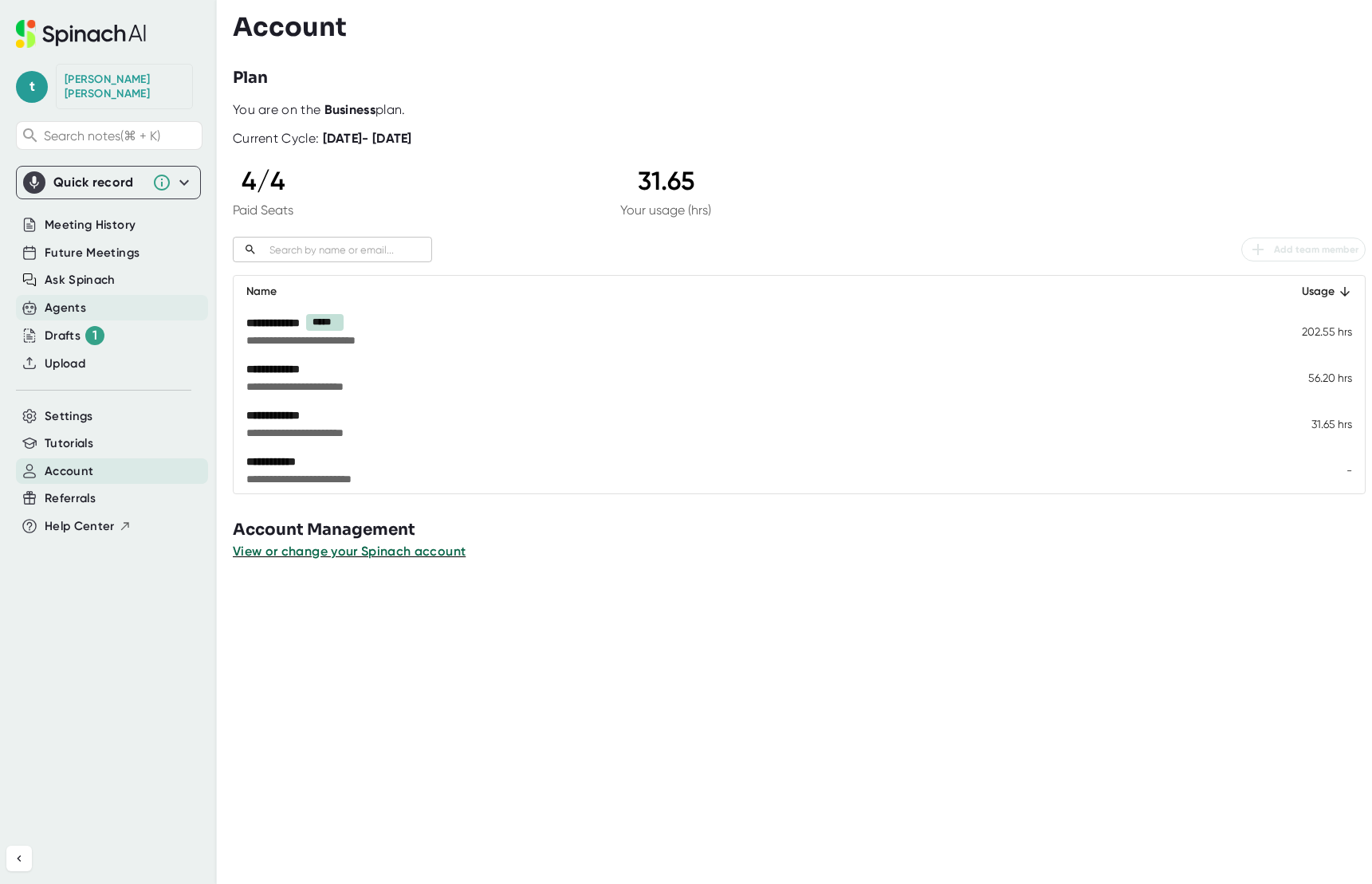
click at [77, 299] on div "Agents" at bounding box center [65, 308] width 41 height 19
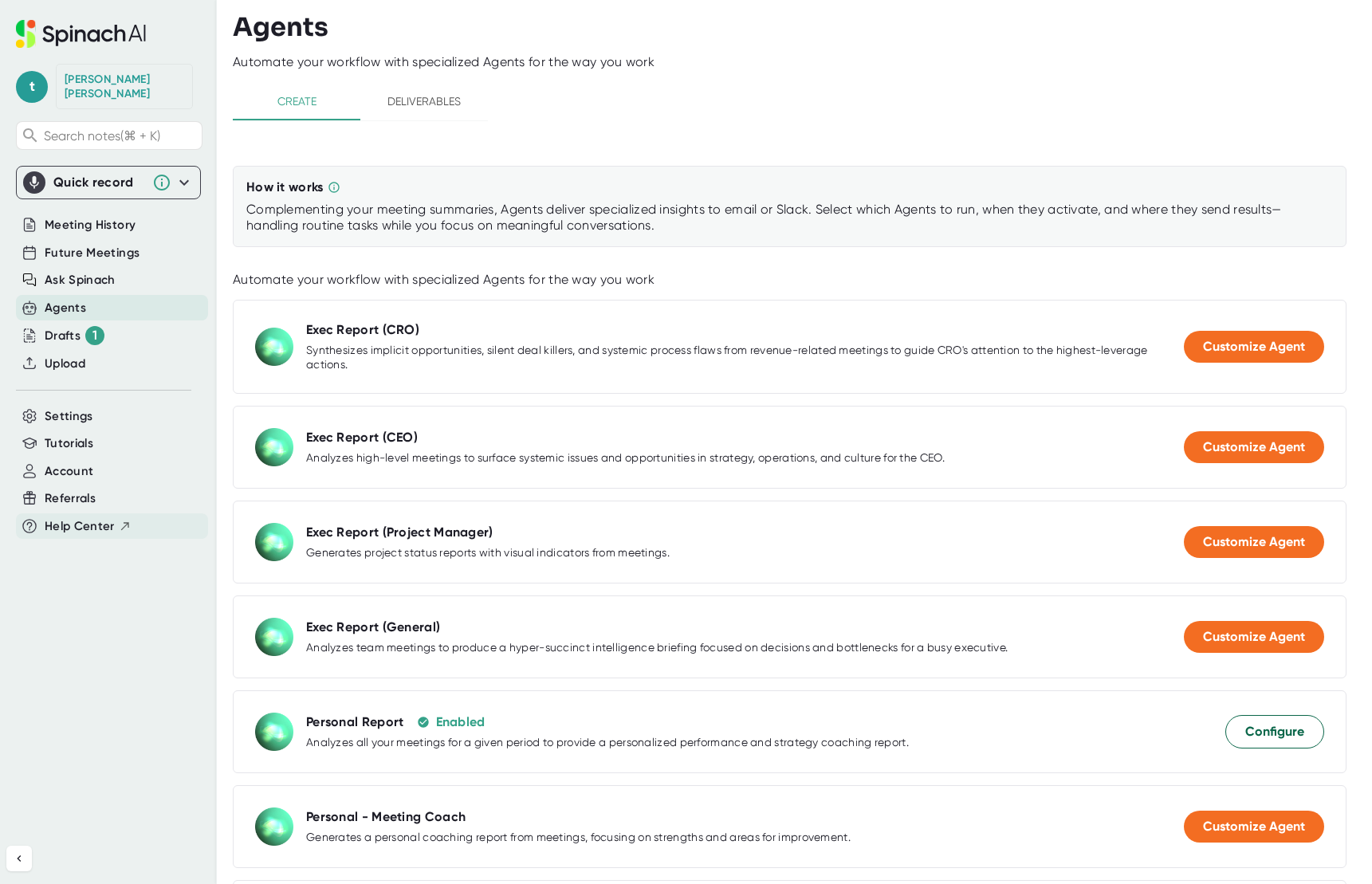
click at [77, 518] on span "Help Center" at bounding box center [79, 527] width 70 height 19
click at [84, 326] on div "Drafts 1" at bounding box center [75, 335] width 60 height 19
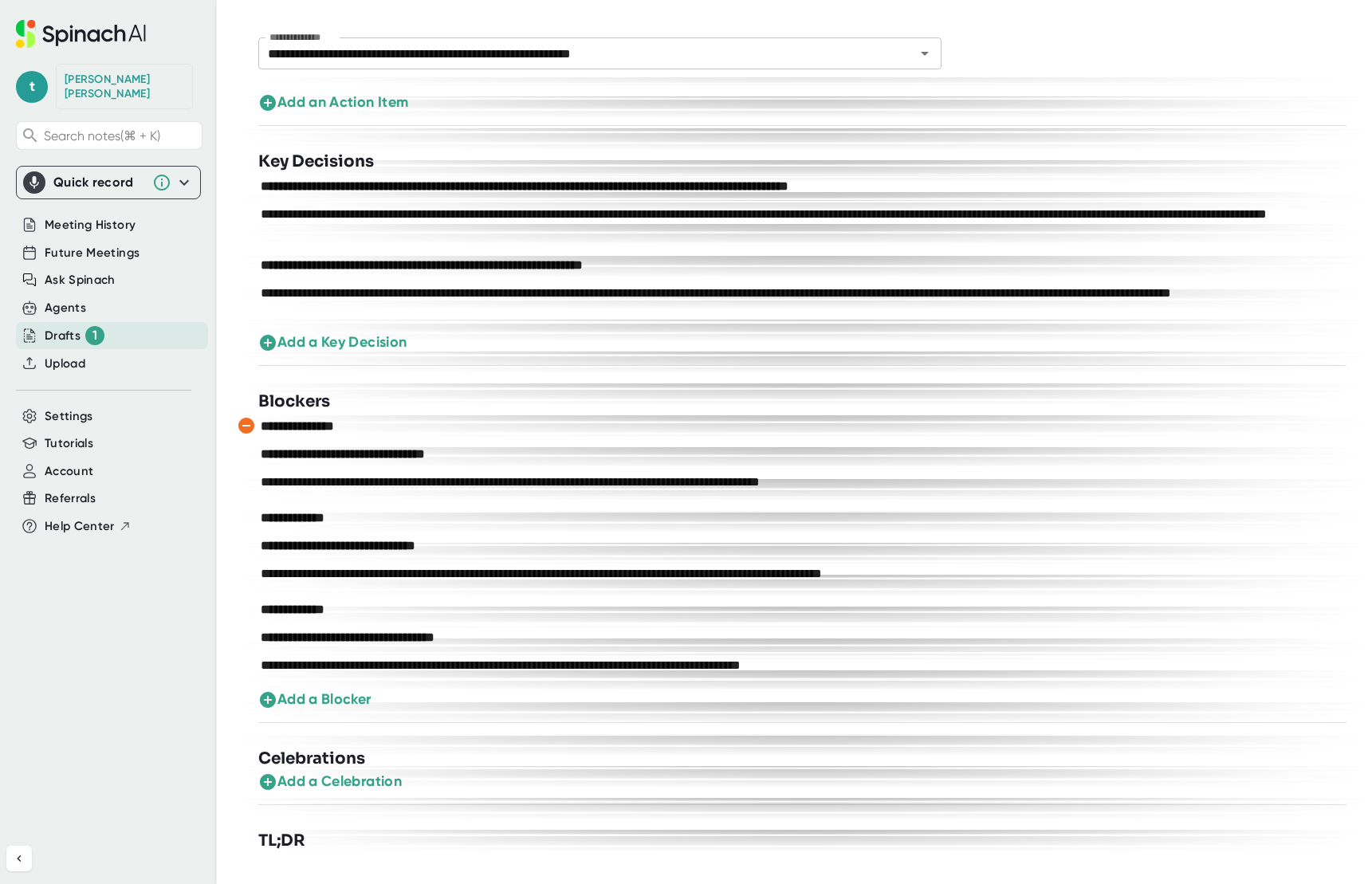
scroll to position [1045, 0]
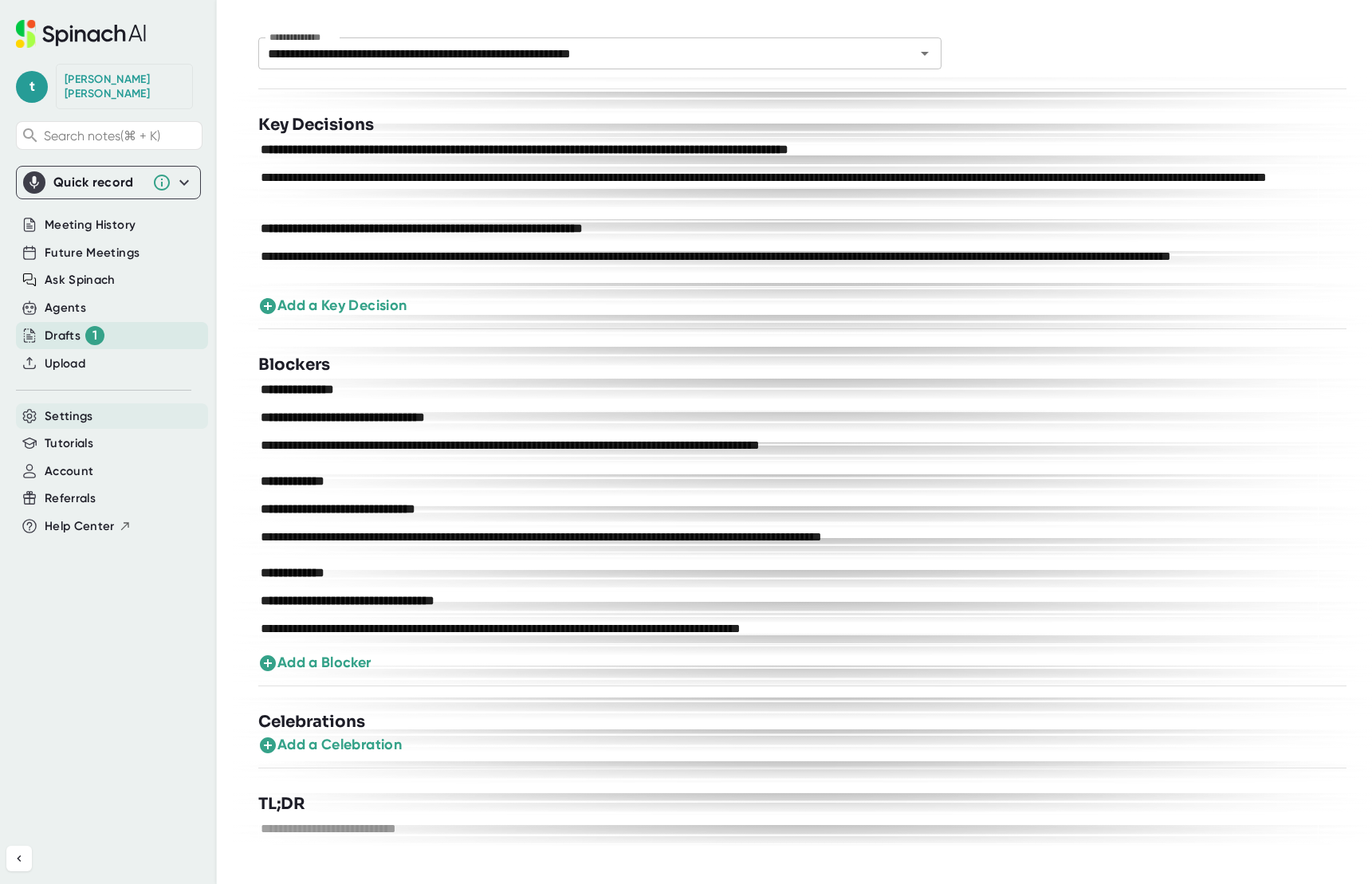
click at [60, 407] on span "Settings" at bounding box center [69, 417] width 49 height 19
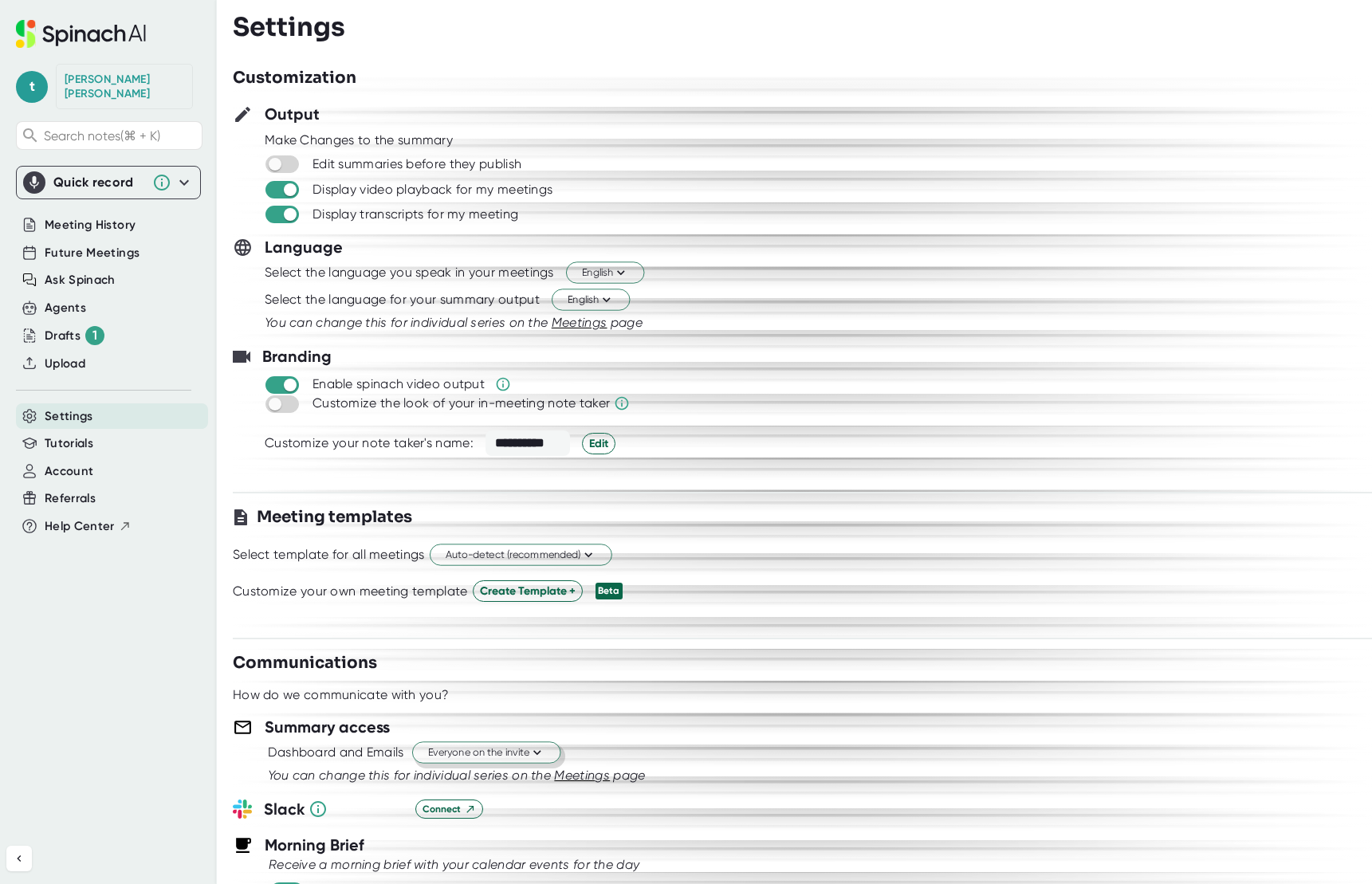
click at [541, 742] on button "Everyone on the invite" at bounding box center [486, 752] width 149 height 21
click at [525, 845] on div "Invitees from your company" at bounding box center [469, 841] width 183 height 29
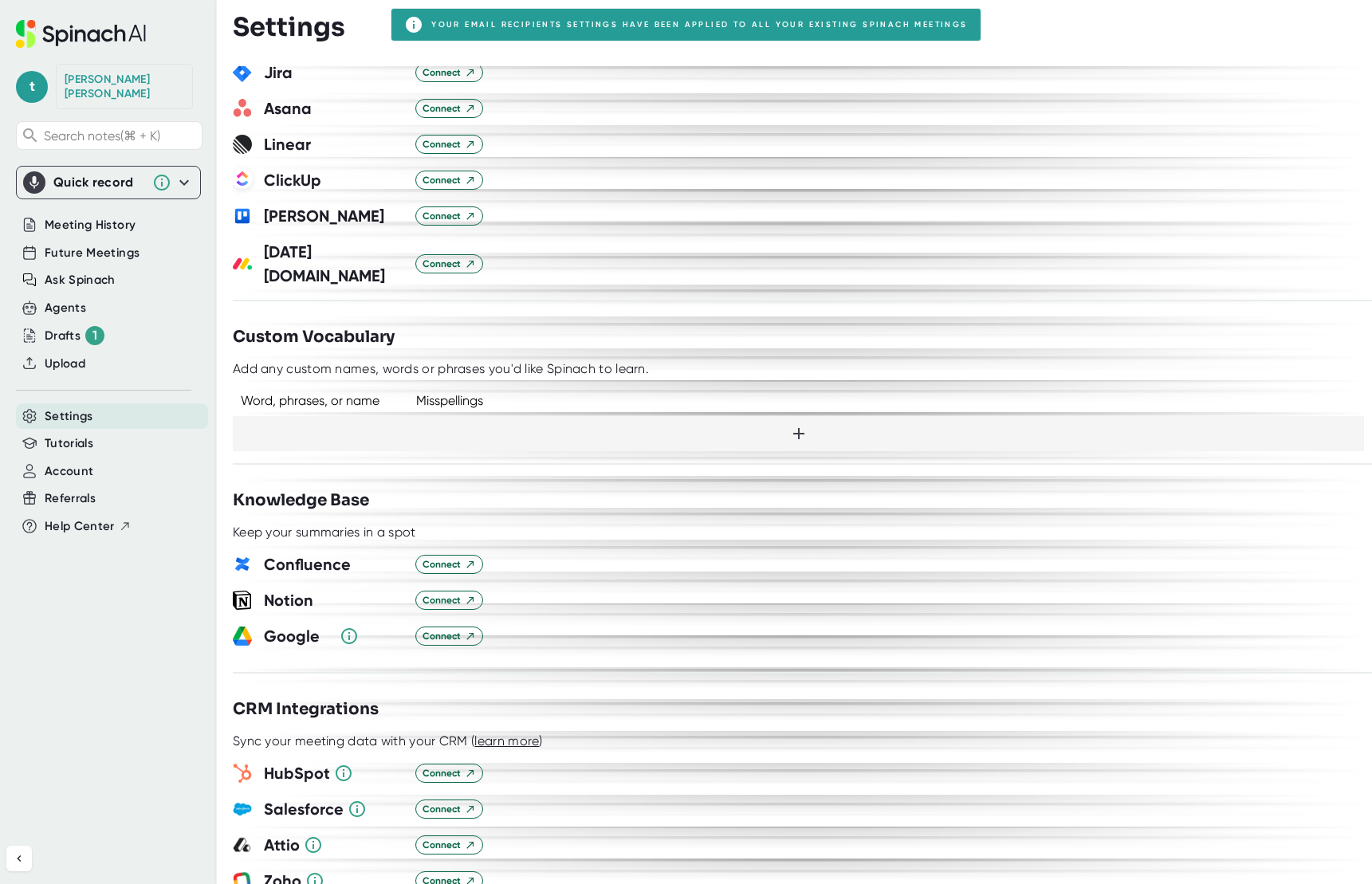
scroll to position [1071, 0]
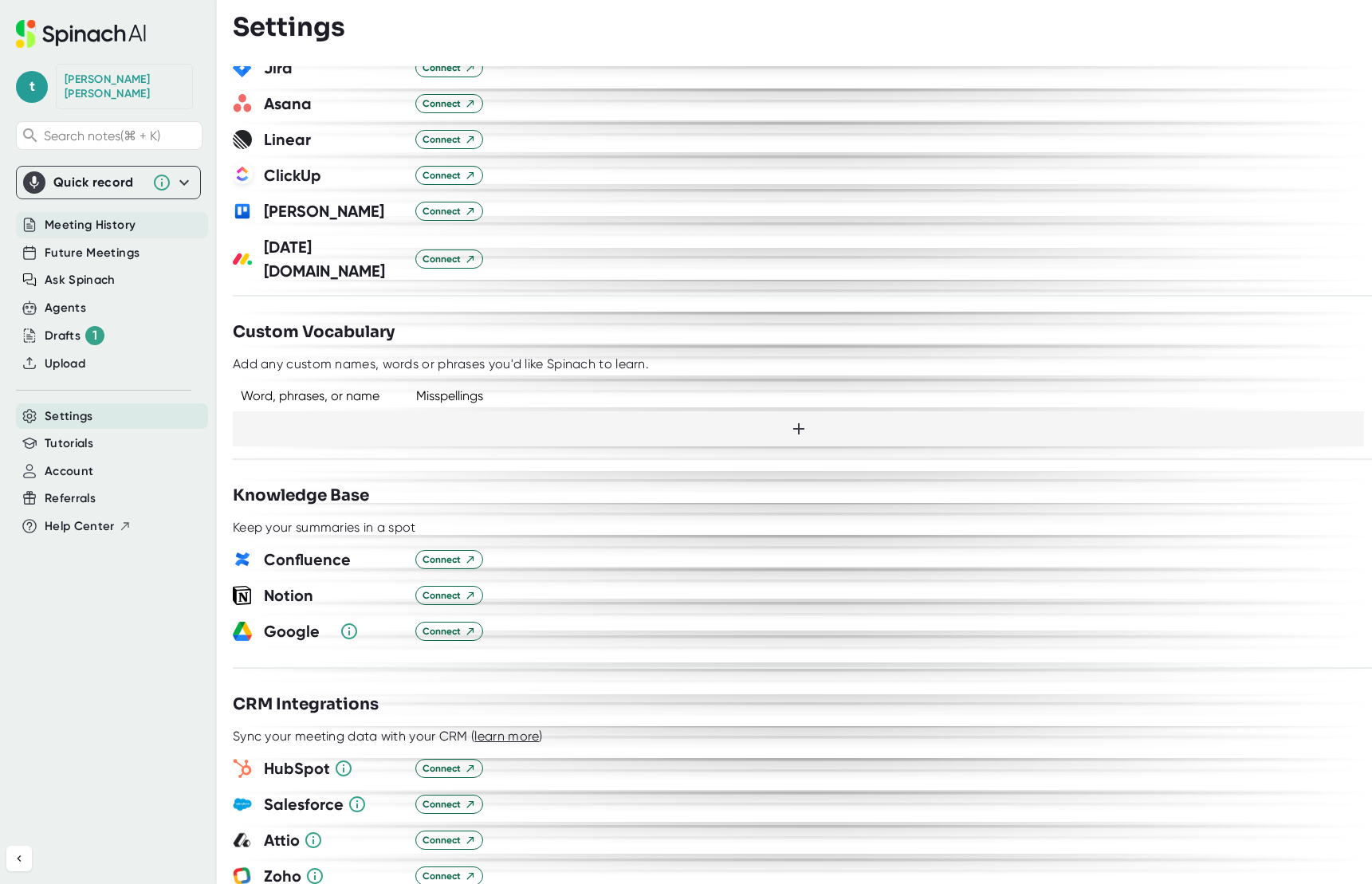
click at [92, 216] on span "Meeting History" at bounding box center [90, 225] width 91 height 19
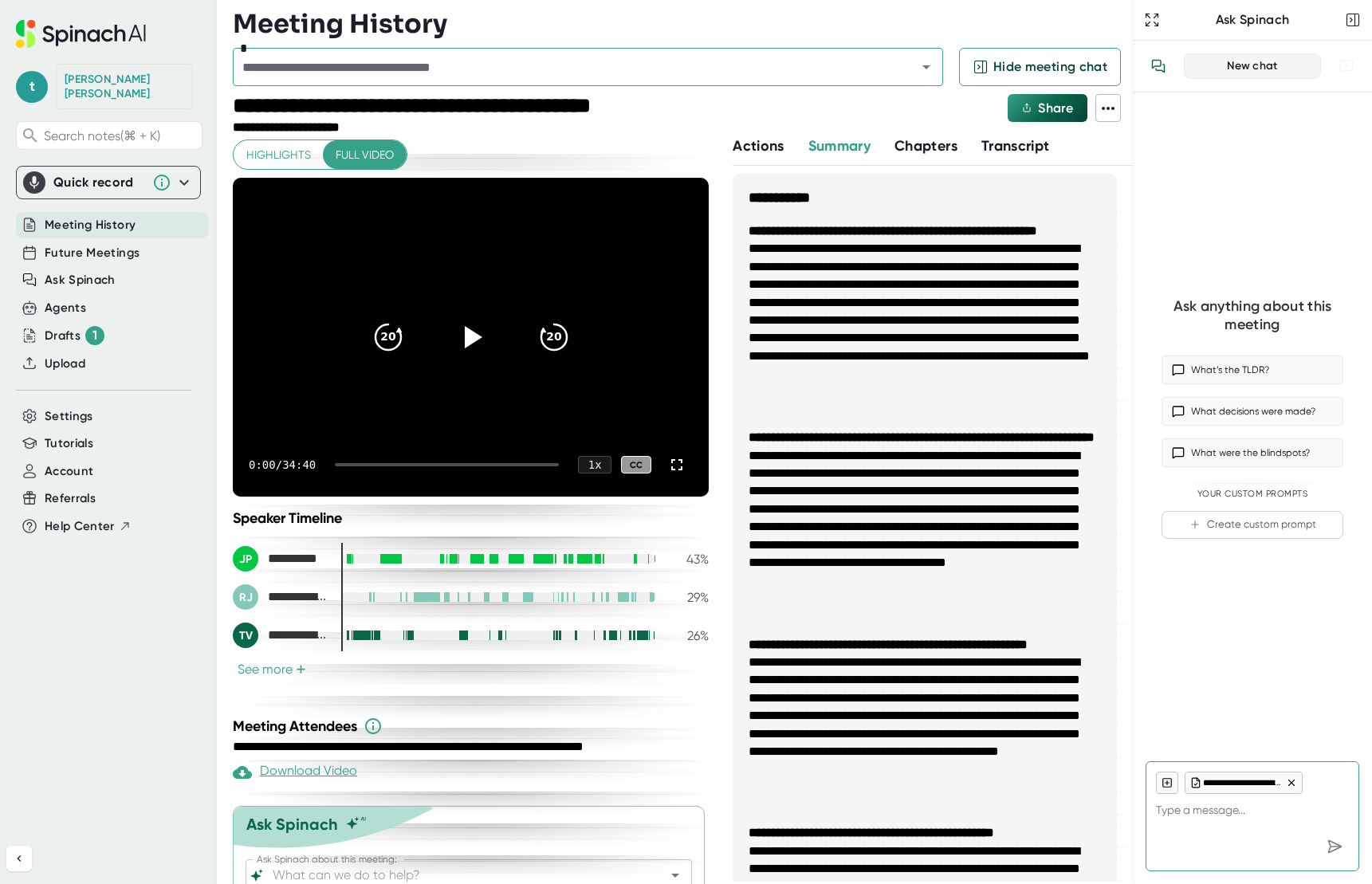
click at [1113, 117] on icon at bounding box center [1108, 108] width 19 height 19
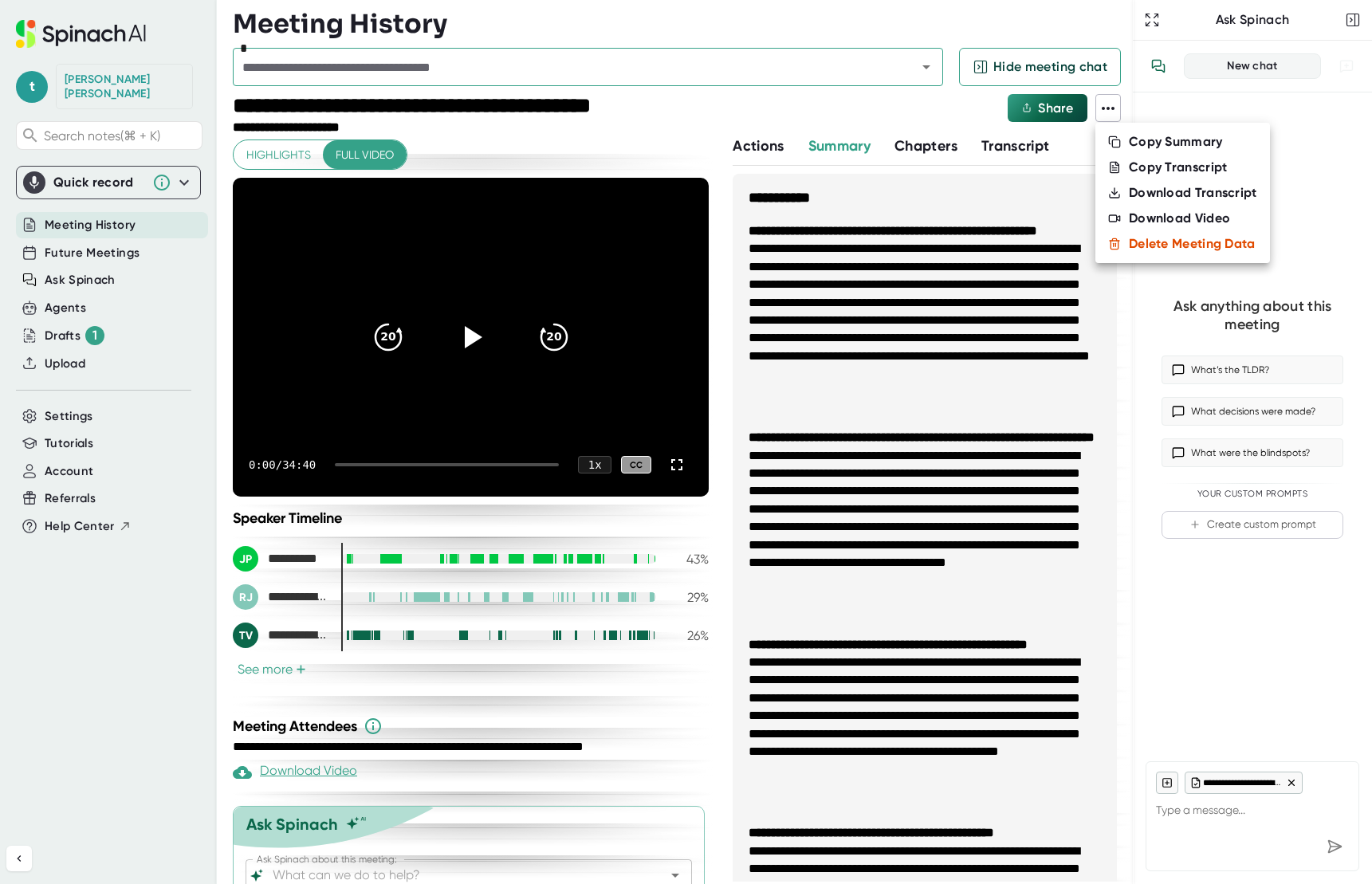
click at [1290, 121] on div at bounding box center [686, 442] width 1372 height 884
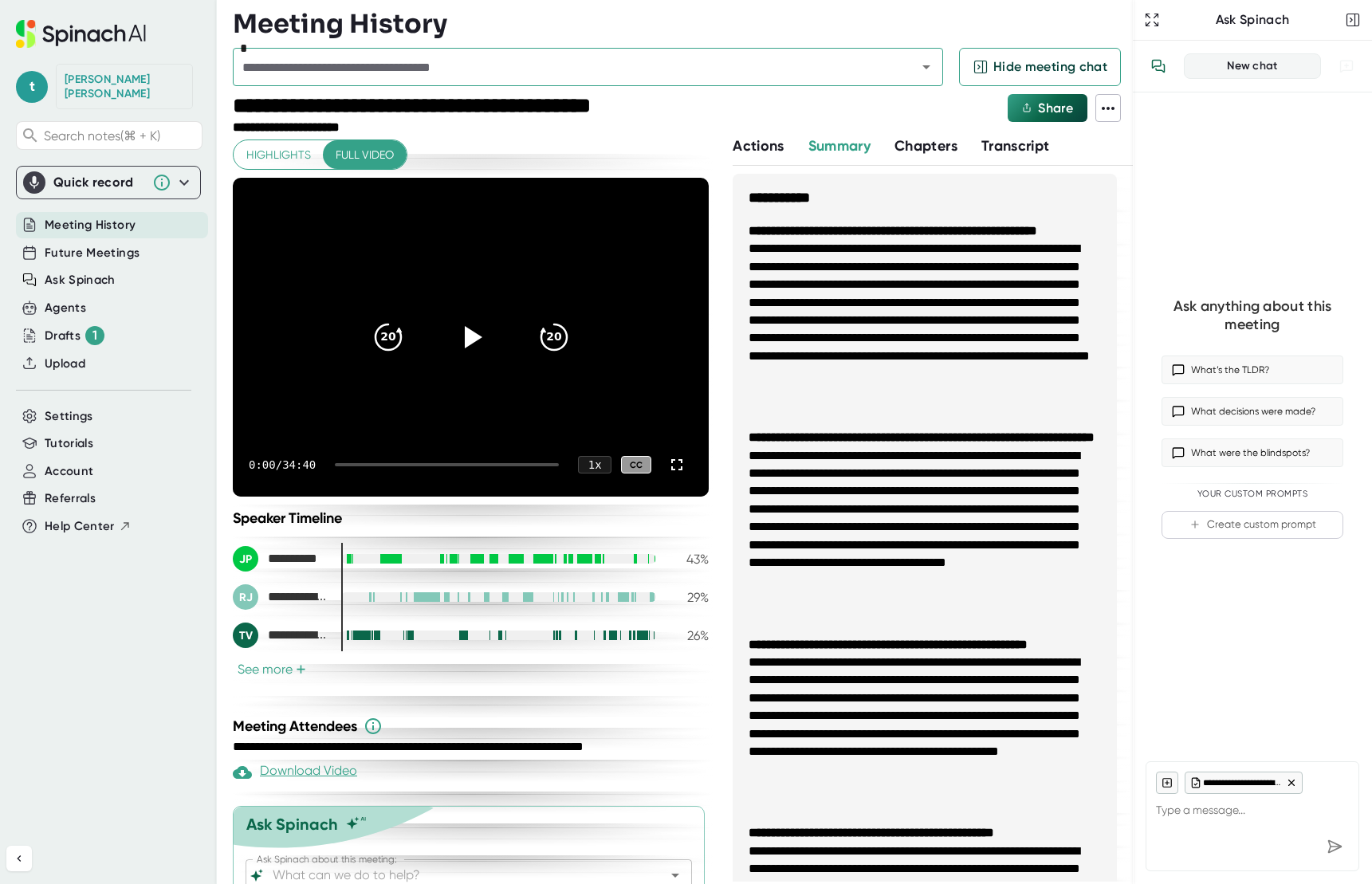
click at [1187, 810] on textarea at bounding box center [1252, 813] width 193 height 38
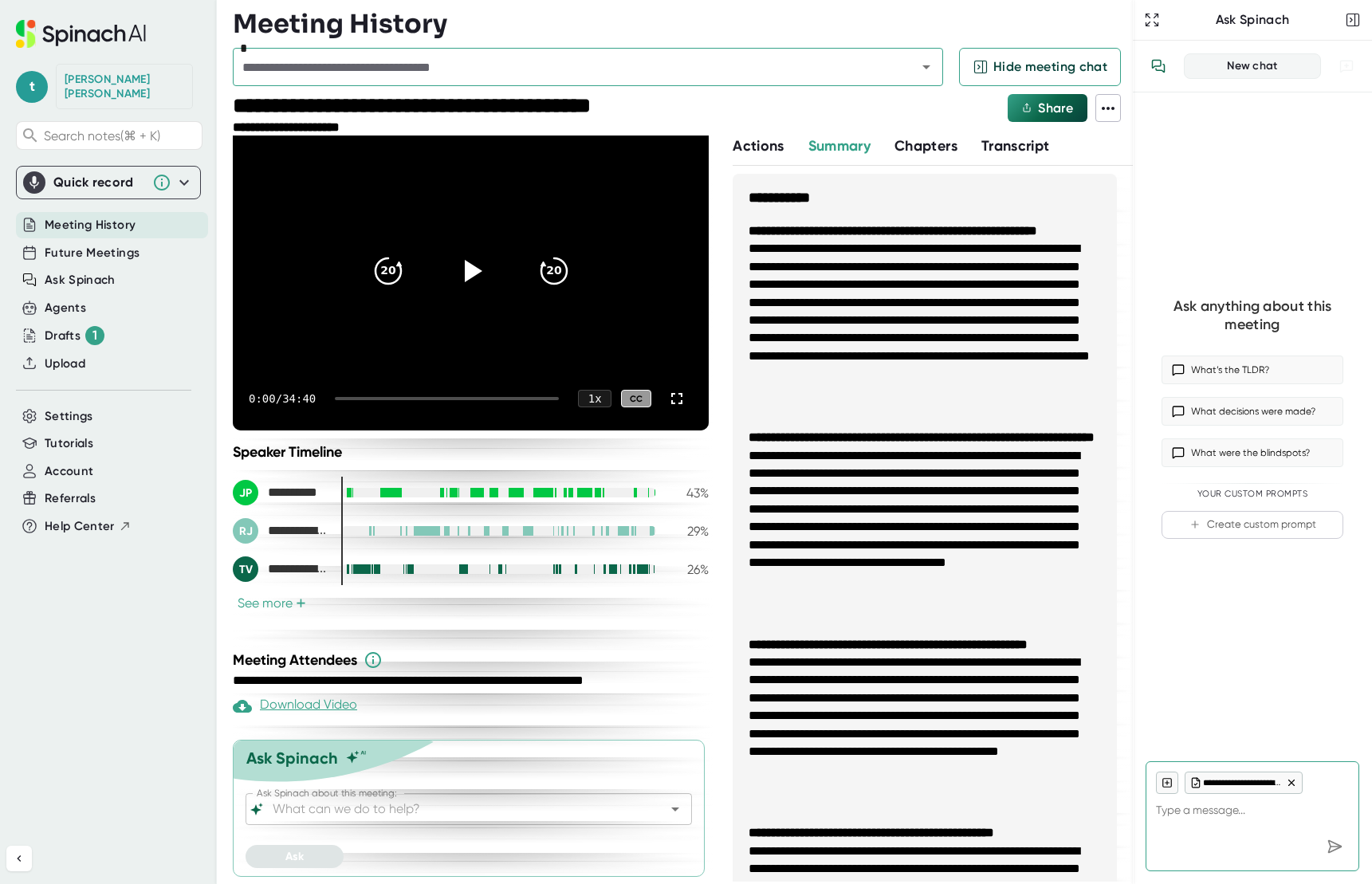
click at [676, 811] on icon "Open" at bounding box center [675, 809] width 19 height 19
type textarea "x"
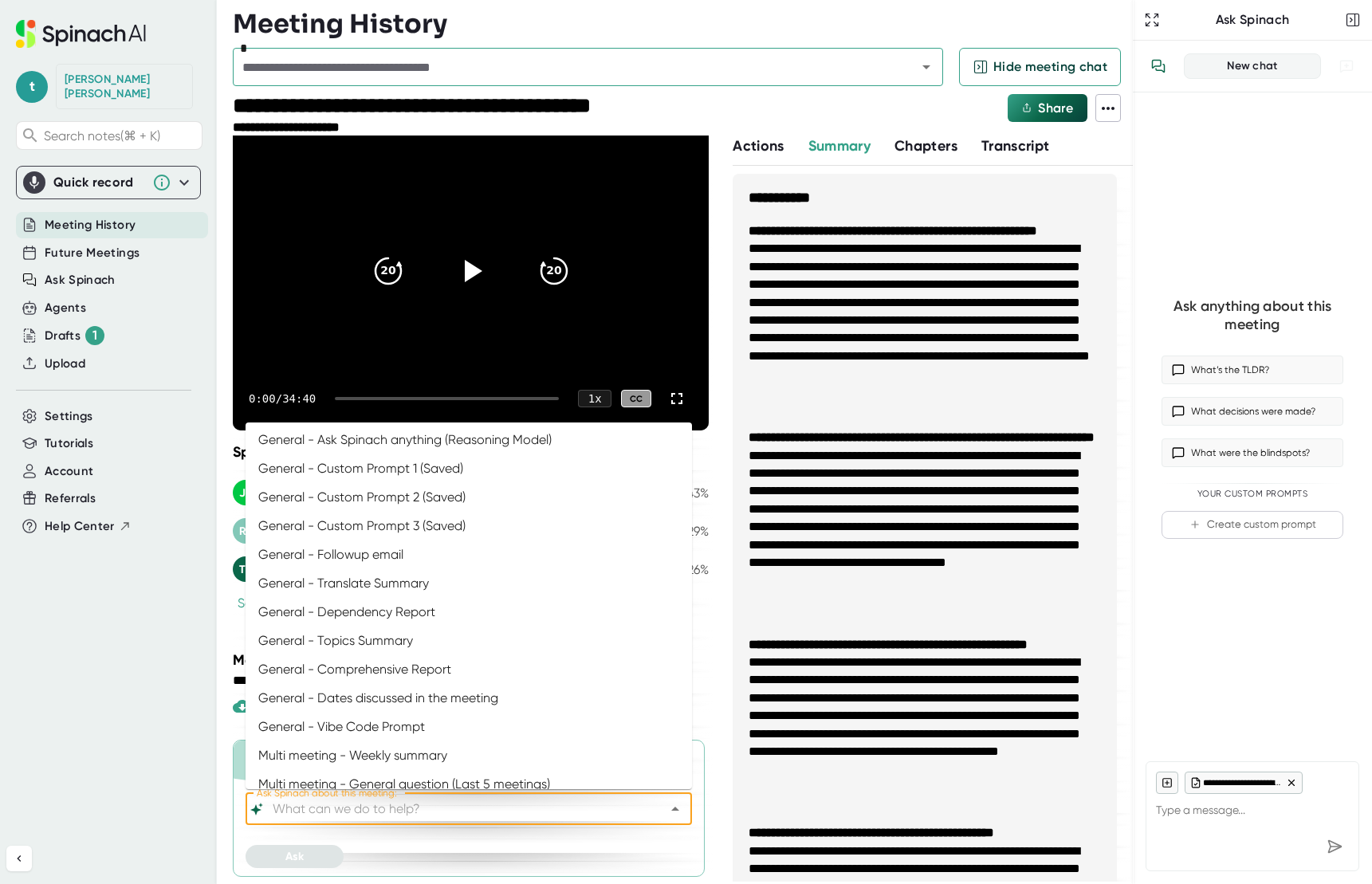
scroll to position [27, 0]
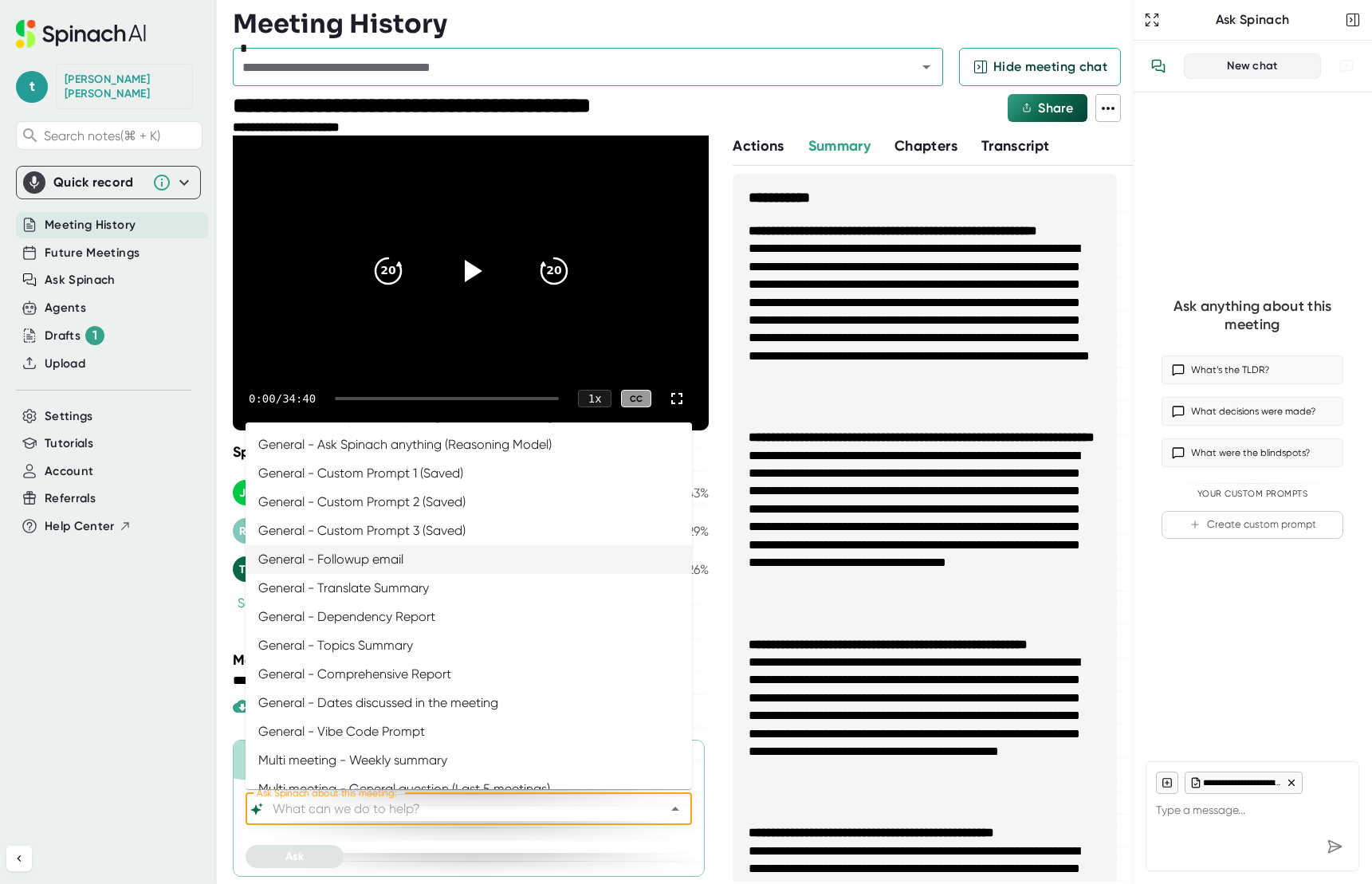
click at [464, 559] on li "General - Followup email" at bounding box center [469, 560] width 447 height 29
type input "General - Followup email"
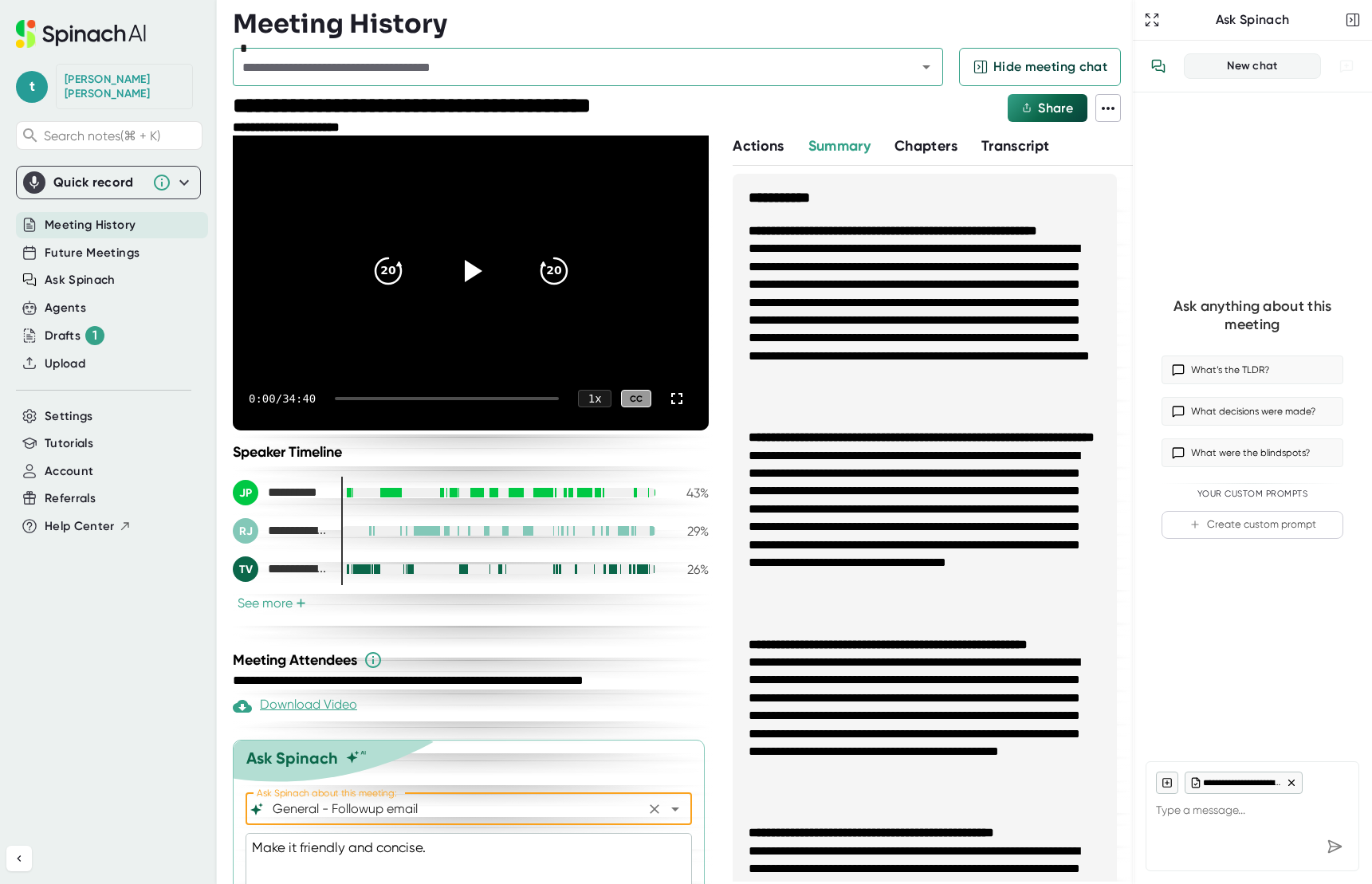
scroll to position [126, 0]
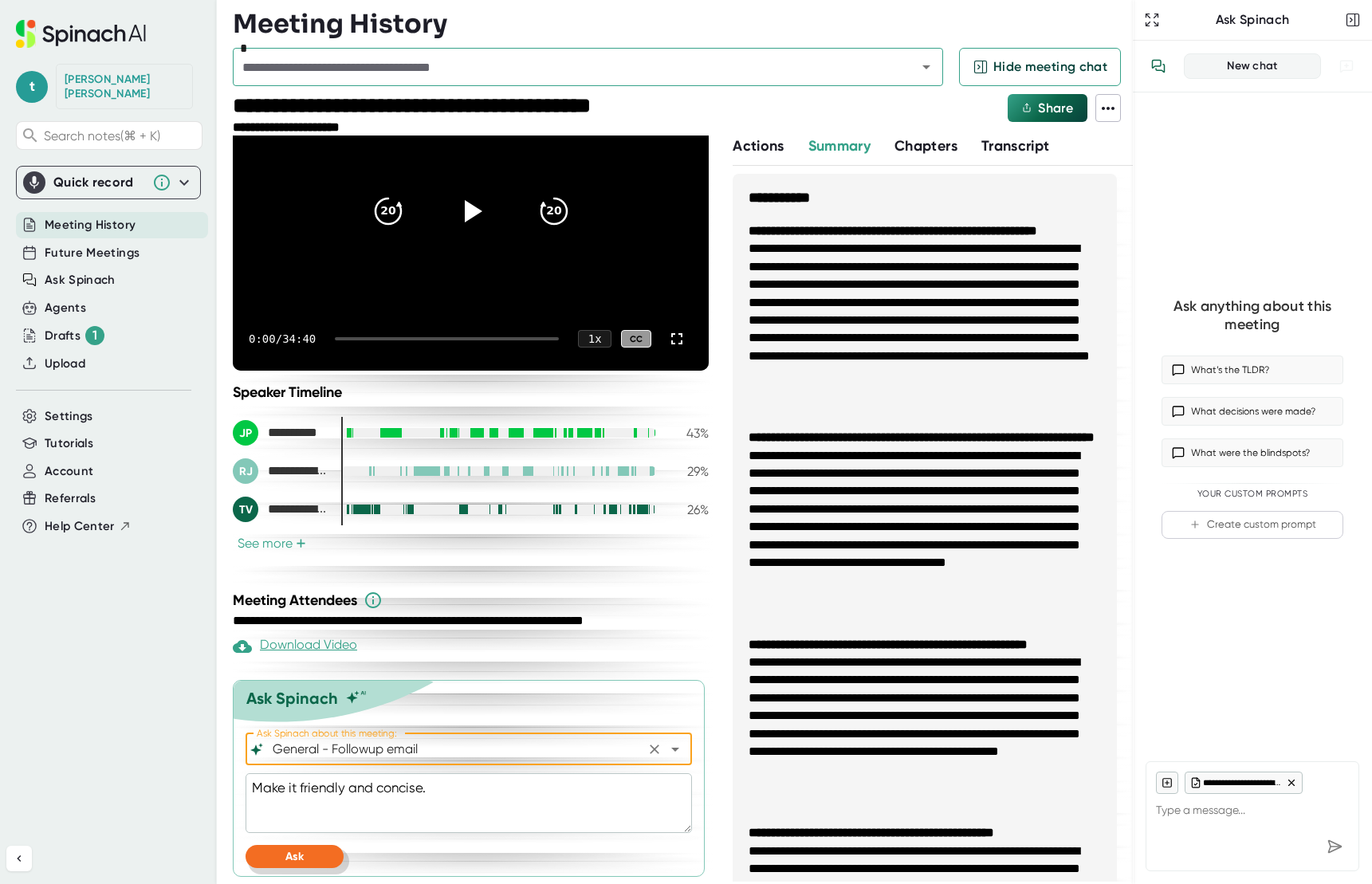
click at [295, 863] on button "Ask" at bounding box center [294, 856] width 98 height 23
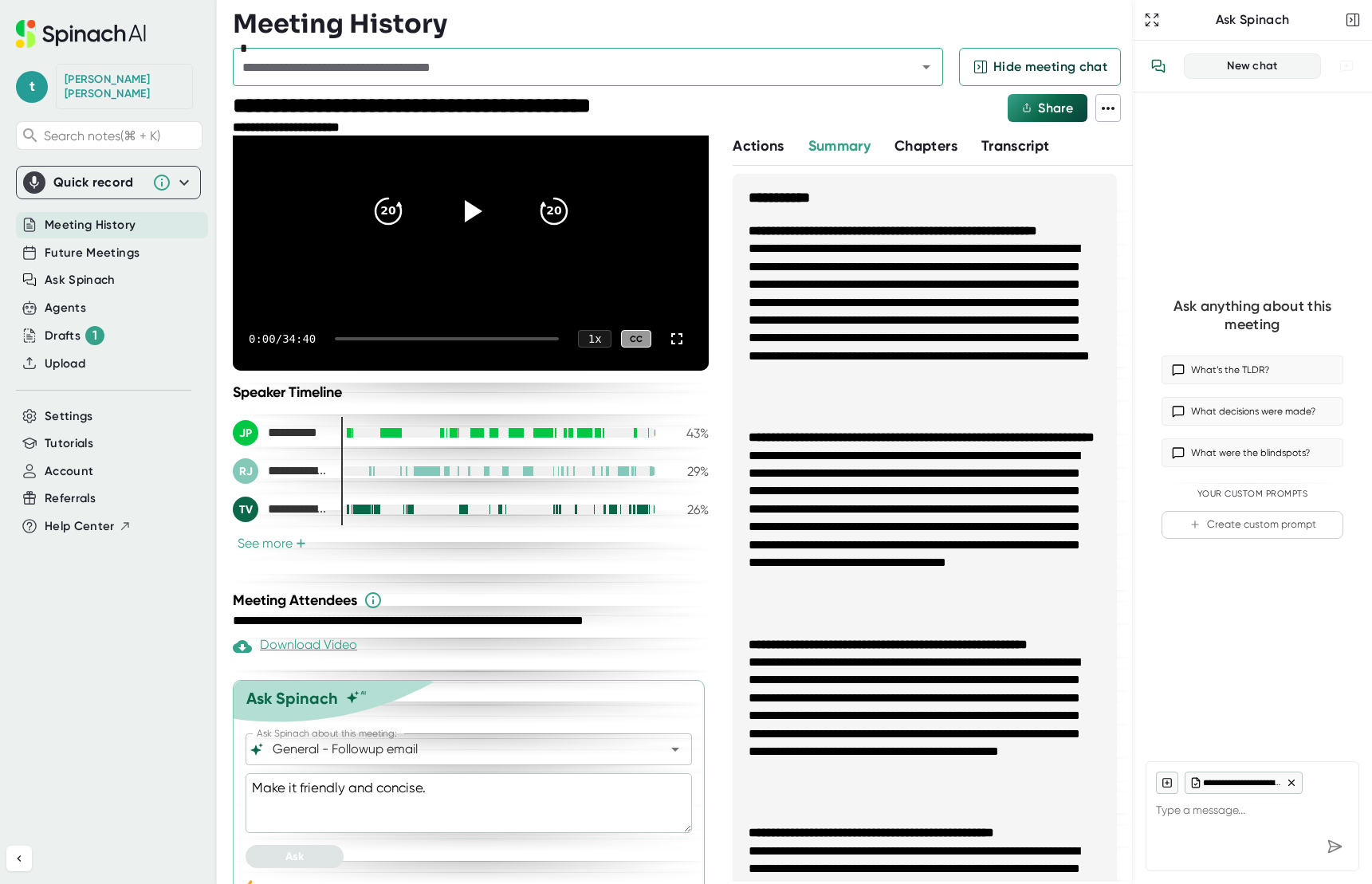
type textarea "x"
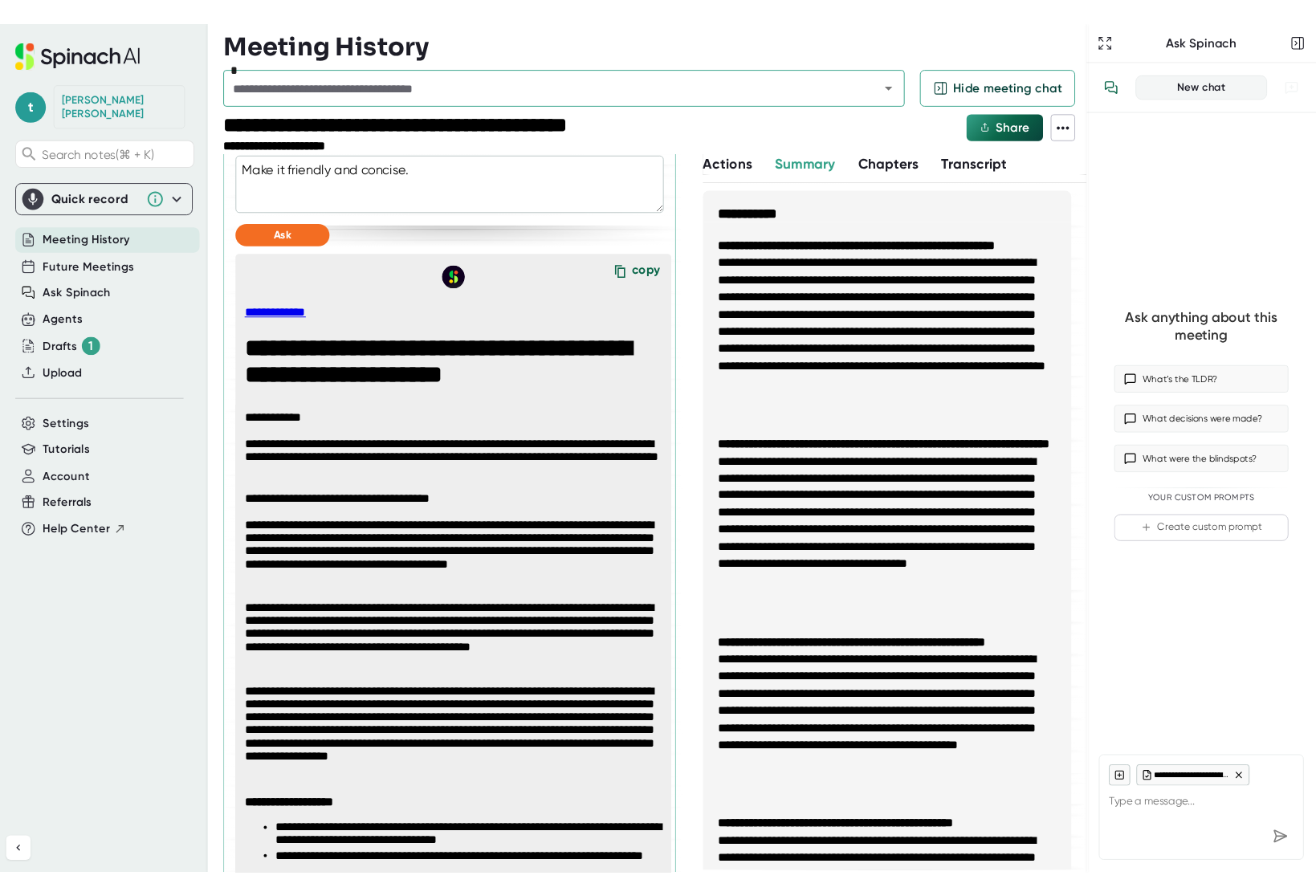
scroll to position [775, 0]
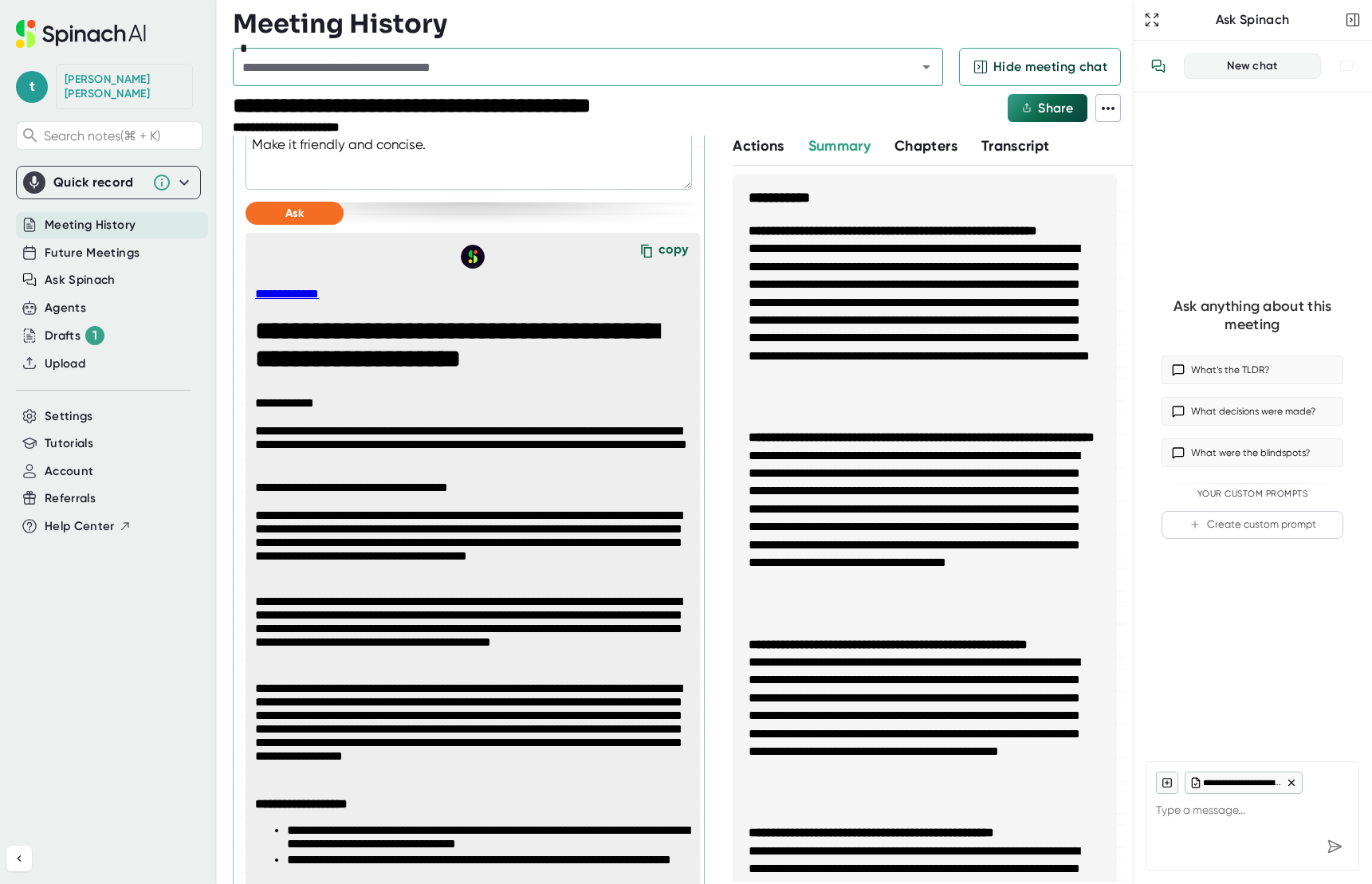
type textarea "x"
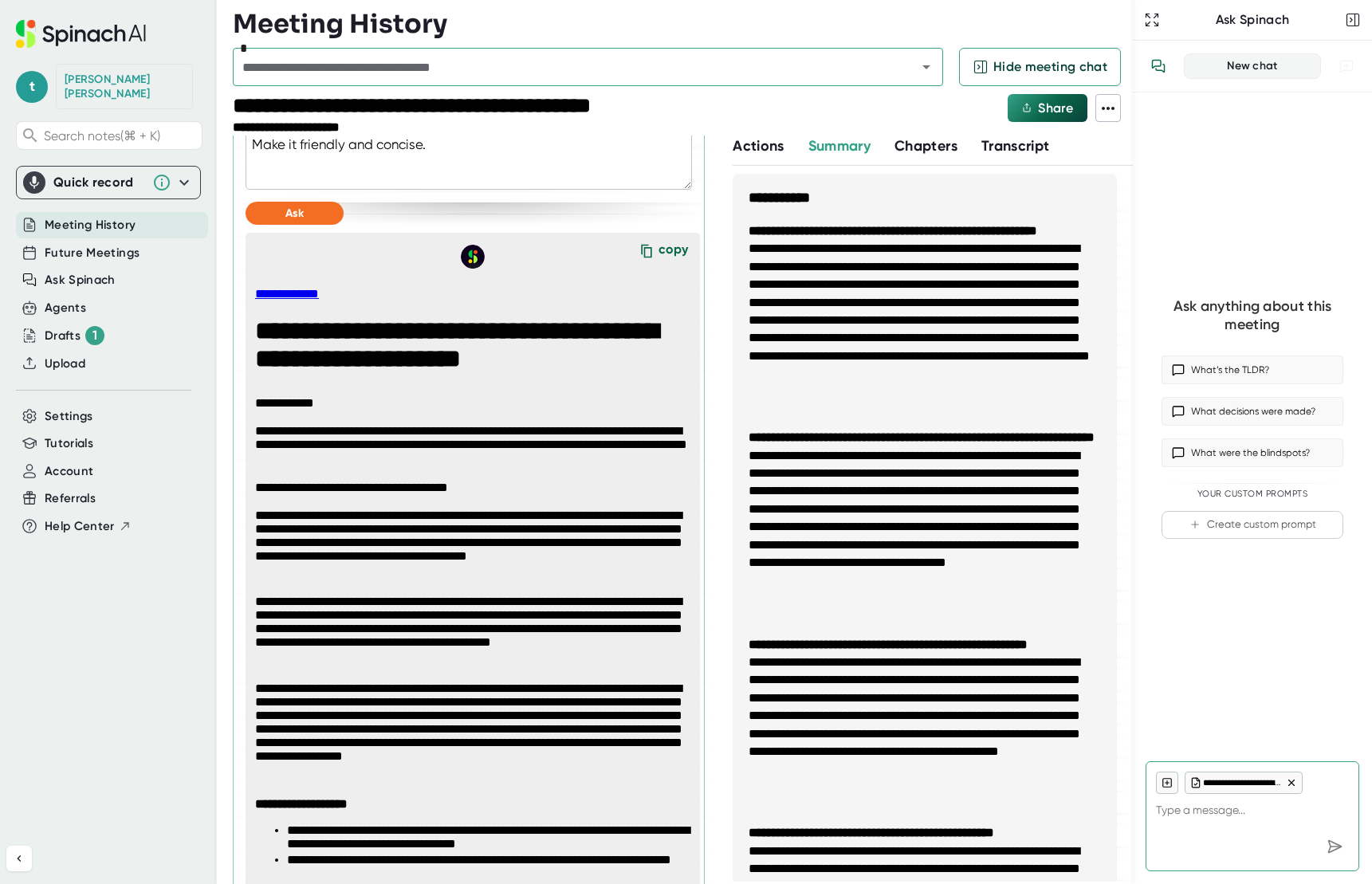
type textarea "x"
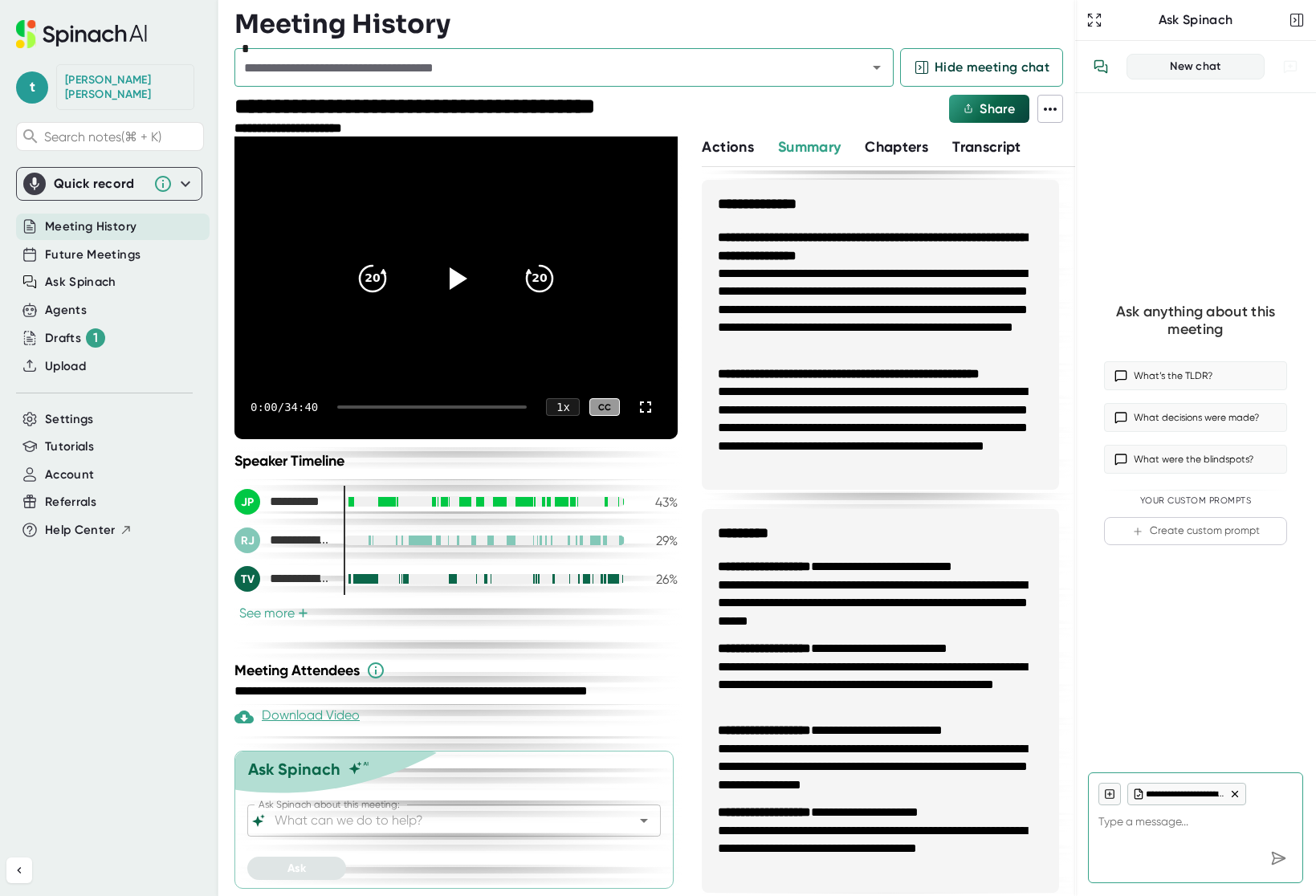
scroll to position [1121, 0]
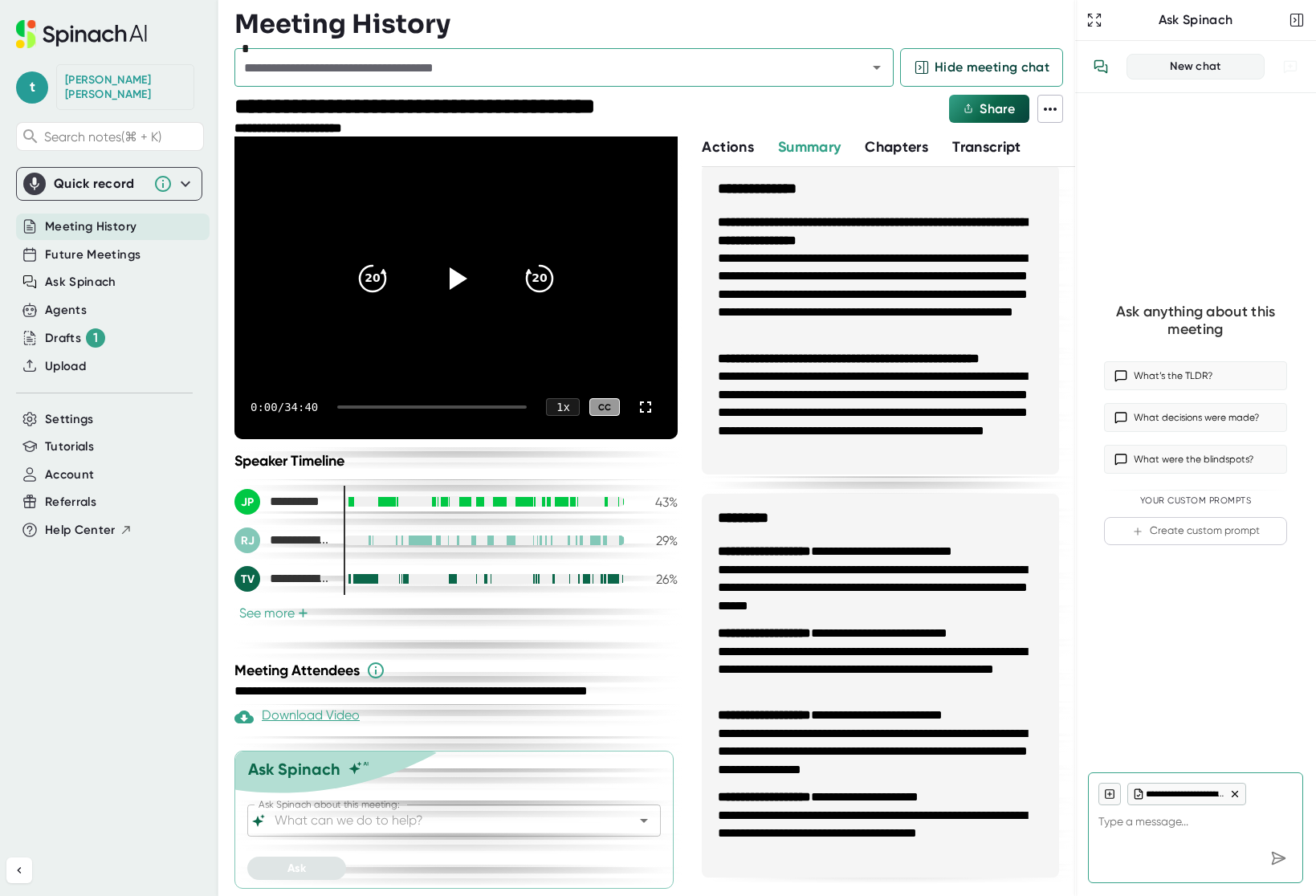
type textarea "x"
click at [375, 825] on input "Ask Spinach about this meeting:" at bounding box center [440, 821] width 337 height 23
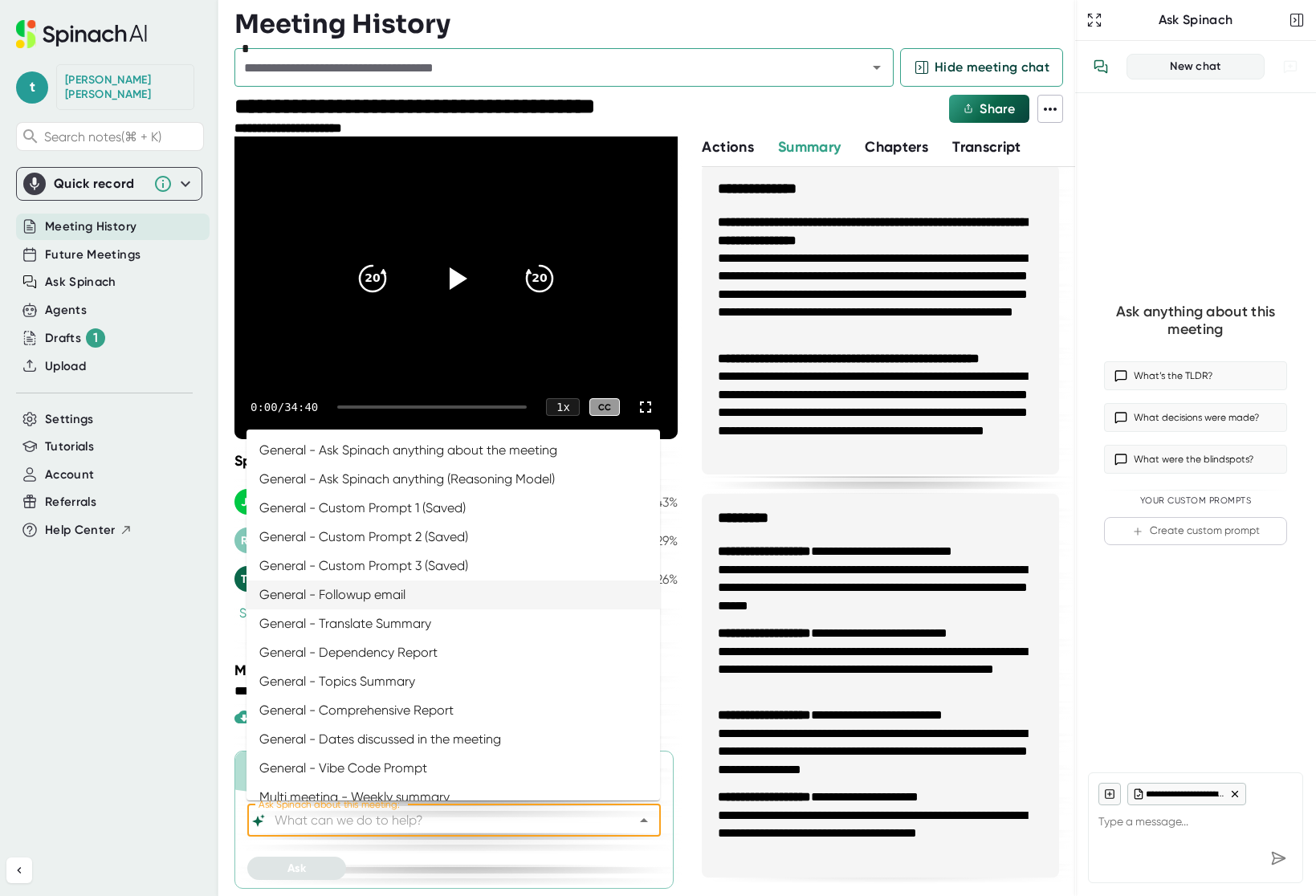
click at [354, 596] on li "General - Followup email" at bounding box center [453, 595] width 413 height 29
type input "General - Followup email"
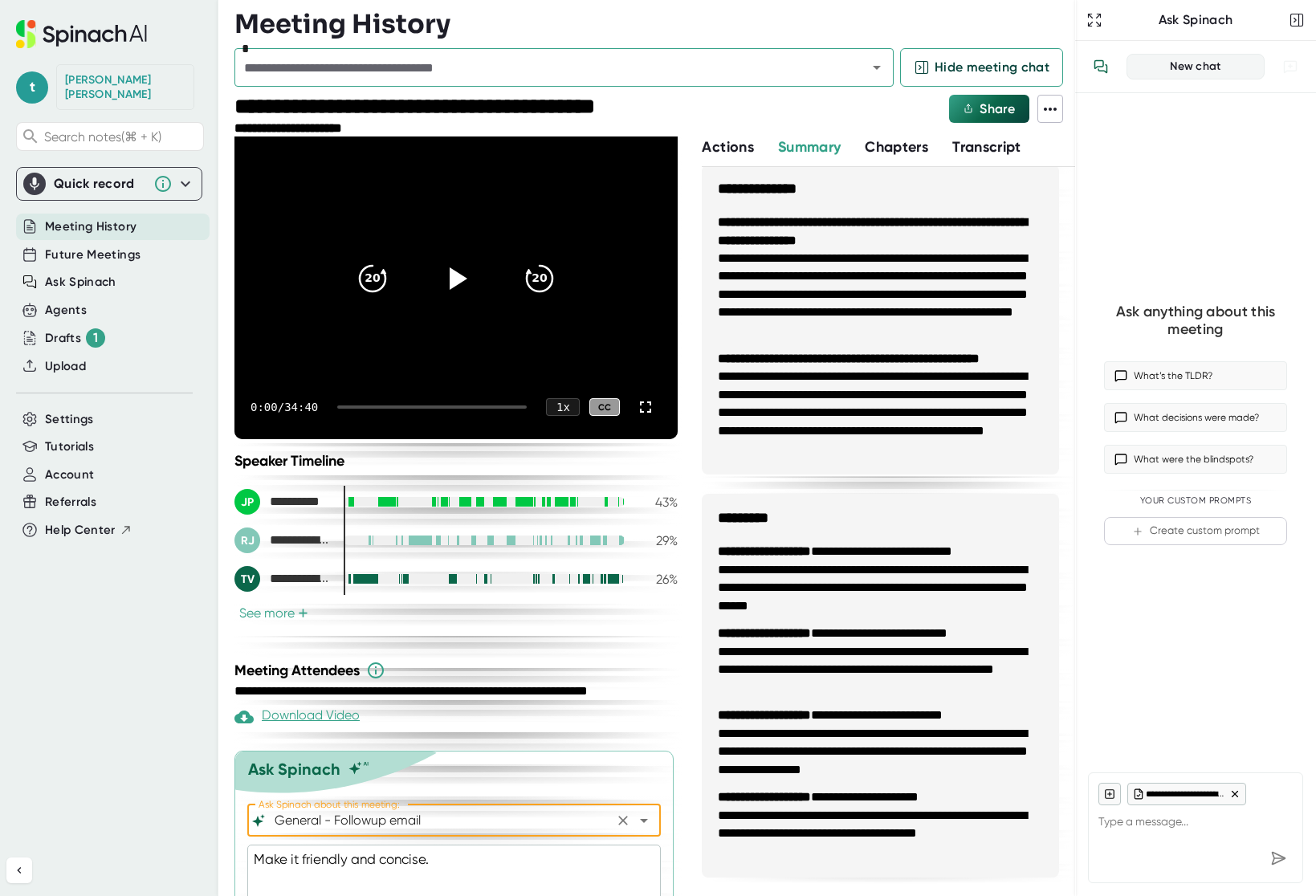
scroll to position [121, 0]
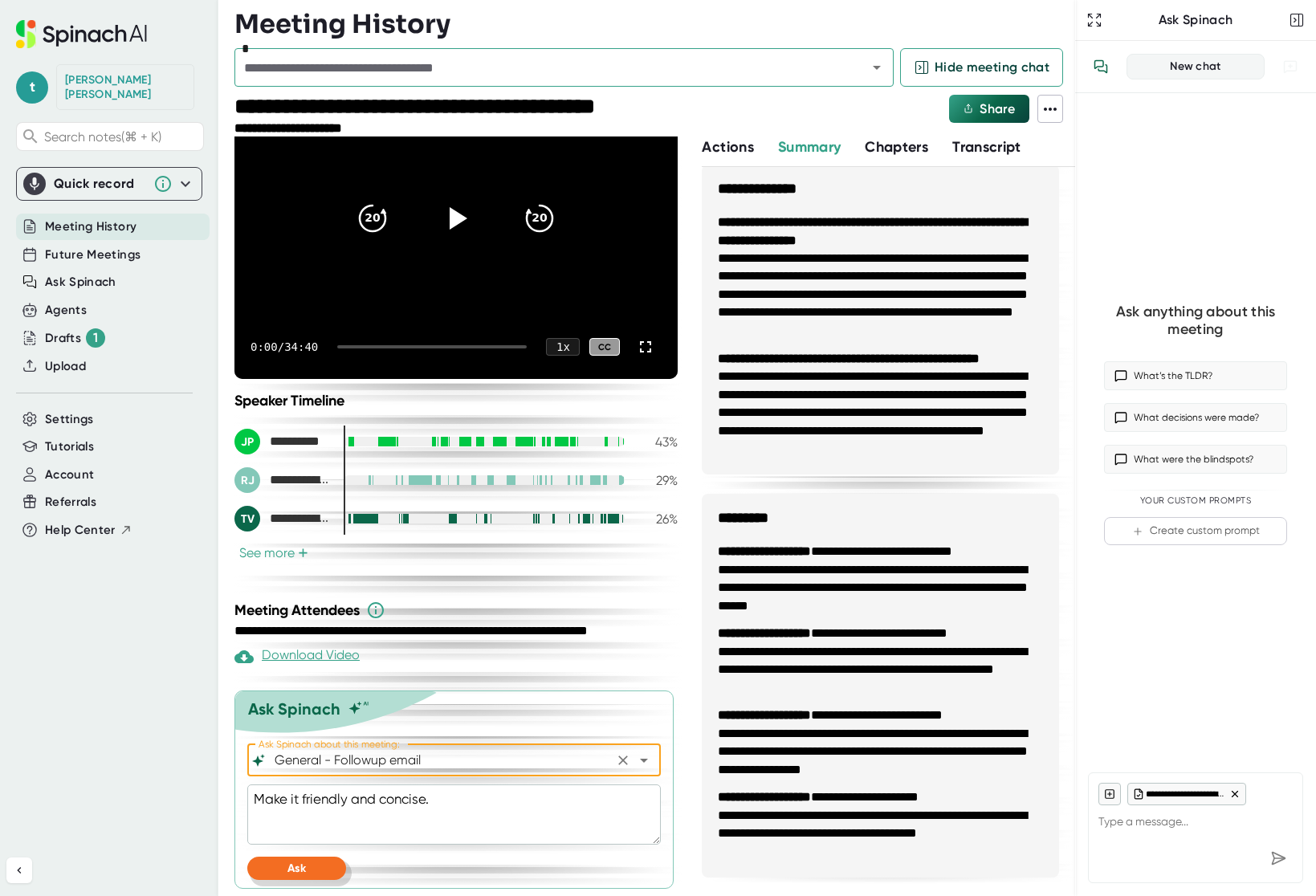
click at [291, 872] on span "Ask" at bounding box center [297, 869] width 19 height 14
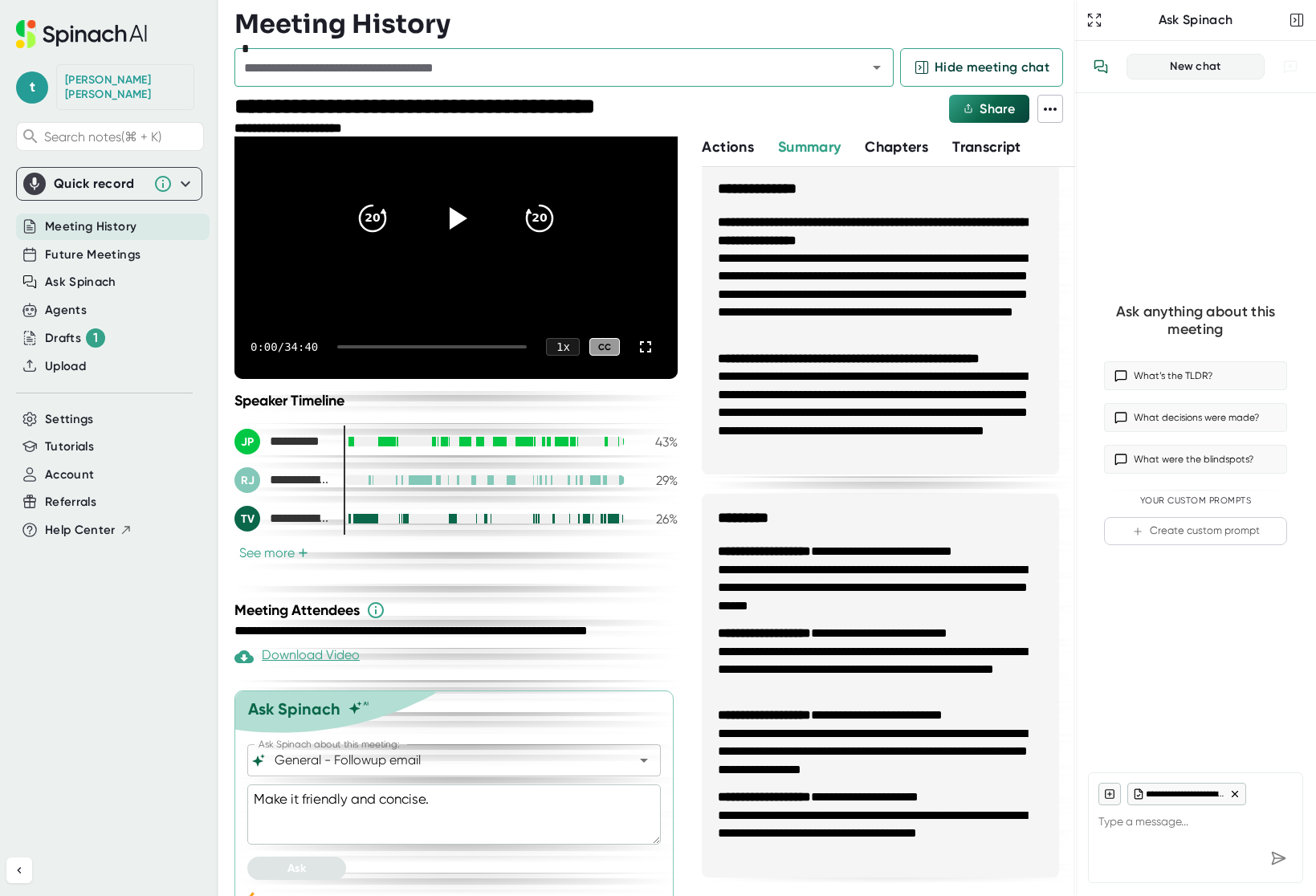
type textarea "x"
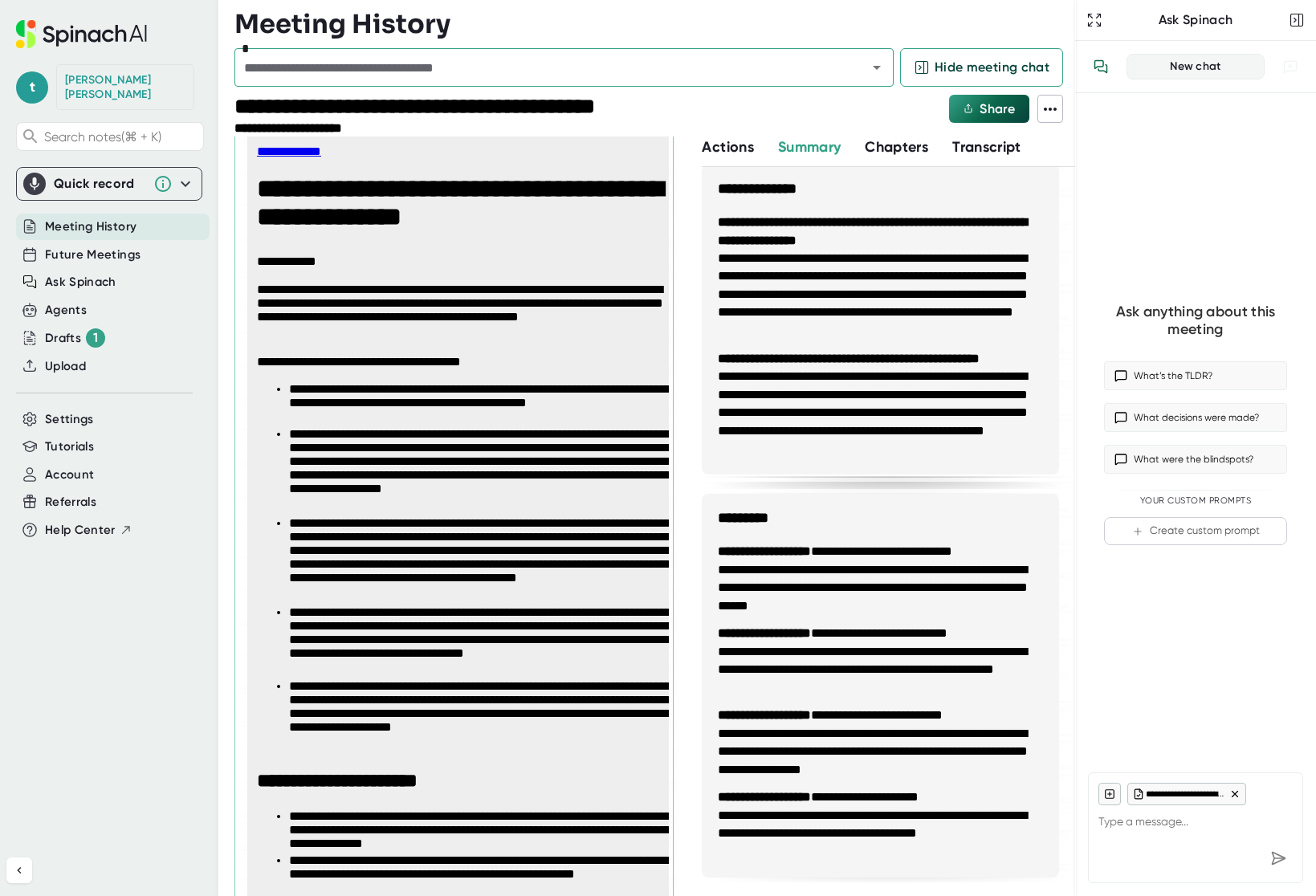
scroll to position [928, 0]
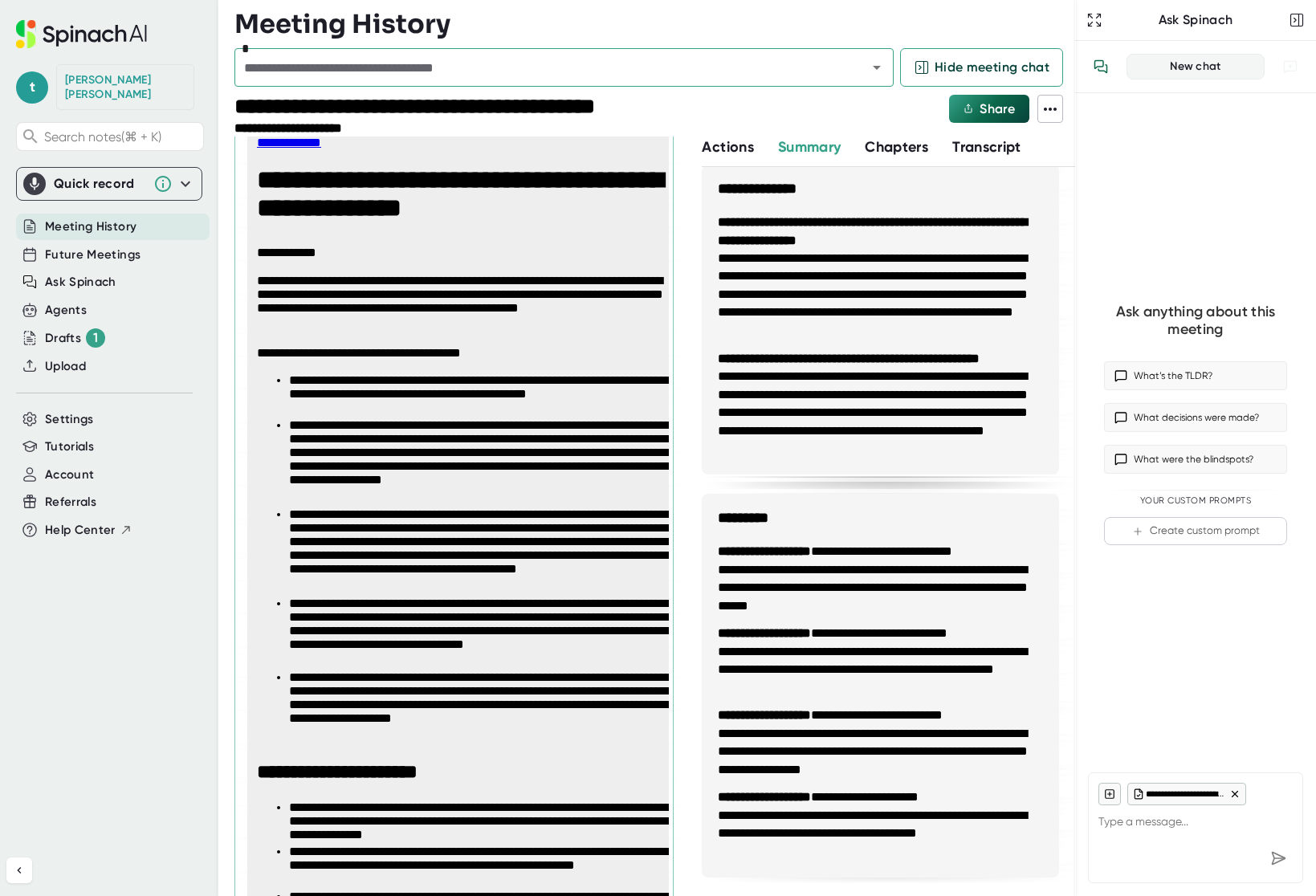
click at [307, 143] on link "**********" at bounding box center [289, 142] width 64 height 12
type textarea "x"
